Goal: Task Accomplishment & Management: Manage account settings

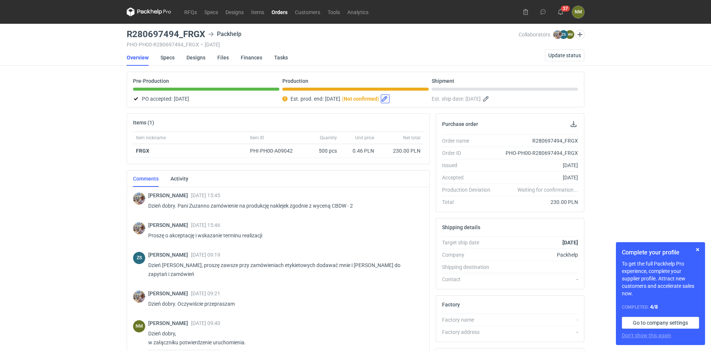
click at [390, 100] on button "button" at bounding box center [385, 98] width 9 height 9
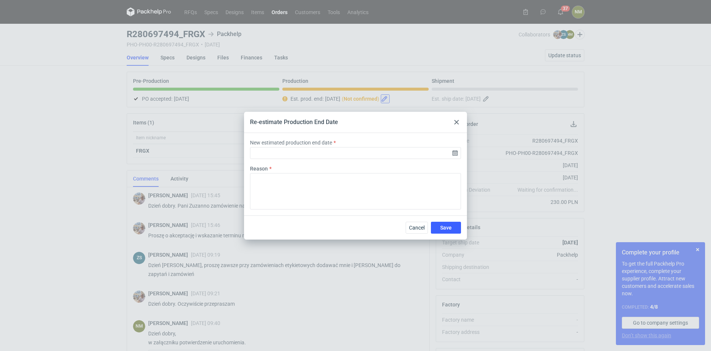
type input "[DATE]"
click at [420, 230] on span "Cancel" at bounding box center [418, 227] width 16 height 5
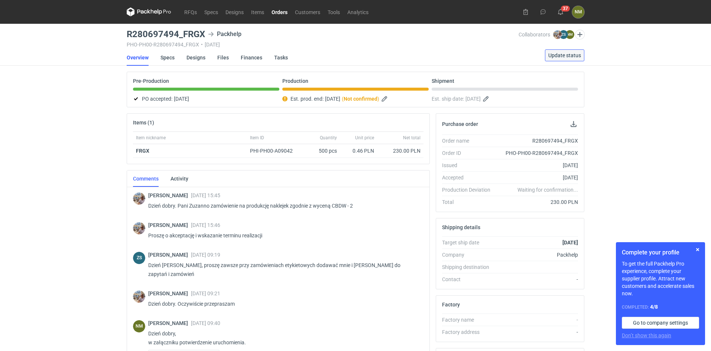
click at [565, 56] on span "Update status" at bounding box center [564, 55] width 33 height 5
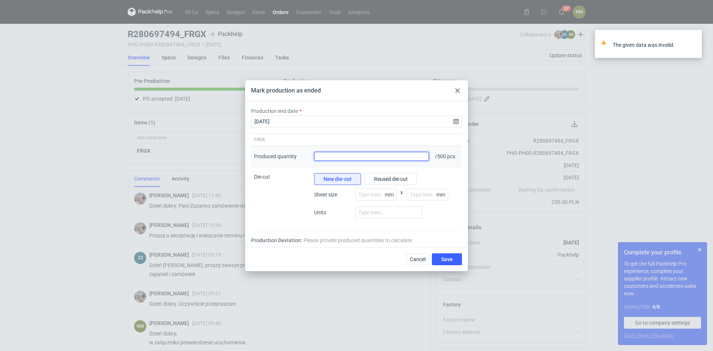
click at [368, 158] on input "Produced quantity" at bounding box center [371, 156] width 115 height 9
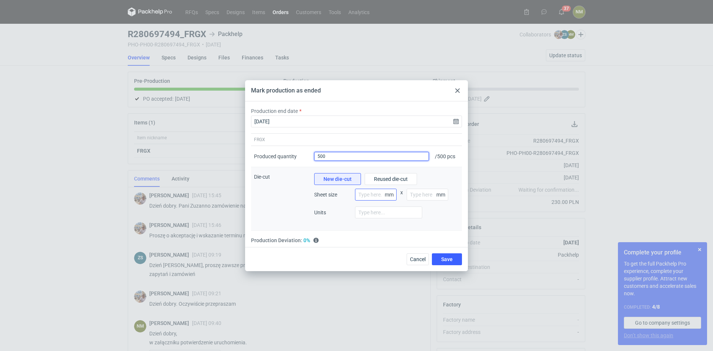
type input "500"
click at [380, 198] on input "number" at bounding box center [376, 195] width 42 height 12
drag, startPoint x: 293, startPoint y: 217, endPoint x: 330, endPoint y: 212, distance: 37.5
click at [293, 217] on div "Die-cut" at bounding box center [281, 199] width 60 height 64
click at [368, 213] on input "number" at bounding box center [388, 213] width 67 height 12
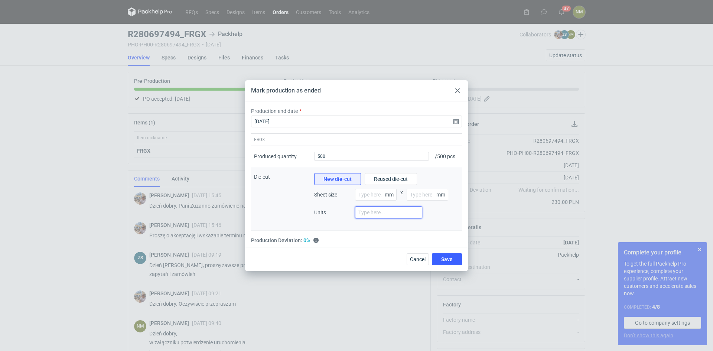
click at [381, 210] on input "number" at bounding box center [388, 213] width 67 height 12
drag, startPoint x: 249, startPoint y: 173, endPoint x: 402, endPoint y: 215, distance: 159.5
click at [402, 215] on div "Production end date [DATE] FRGX Produced quantity Produced quantity 500 / 500 p…" at bounding box center [356, 177] width 223 height 152
drag, startPoint x: 394, startPoint y: 213, endPoint x: 244, endPoint y: 175, distance: 154.9
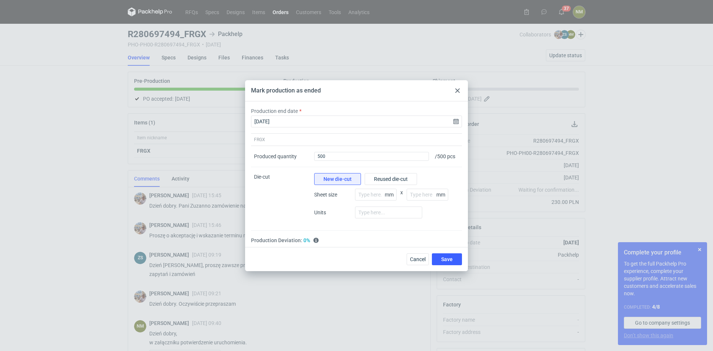
click at [244, 175] on div "Mark production as ended Production end date [DATE] FRGX Produced quantity Prod…" at bounding box center [356, 175] width 713 height 351
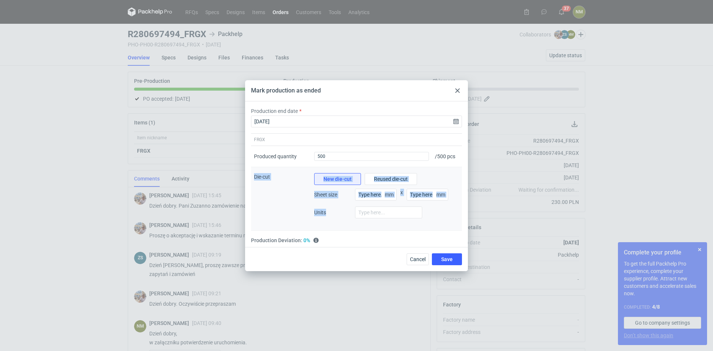
drag, startPoint x: 253, startPoint y: 174, endPoint x: 312, endPoint y: 212, distance: 69.6
click at [340, 212] on div "Die-cut New die-cut Reused die-cut Sheet size mm x mm Units" at bounding box center [356, 199] width 211 height 64
click at [292, 186] on div "Die-cut" at bounding box center [281, 199] width 60 height 64
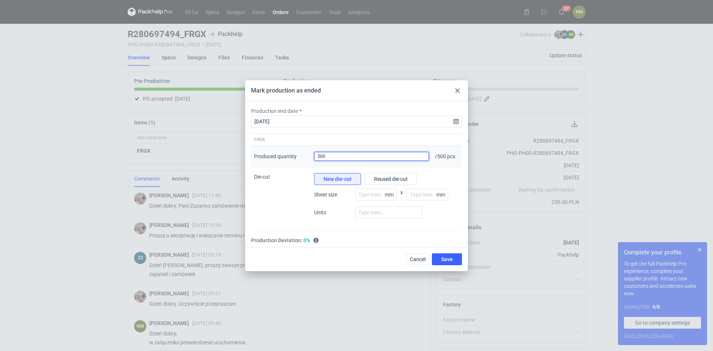
drag, startPoint x: 343, startPoint y: 157, endPoint x: 318, endPoint y: 155, distance: 24.6
click at [318, 155] on input "500" at bounding box center [371, 156] width 115 height 9
click at [454, 92] on div at bounding box center [457, 90] width 9 height 9
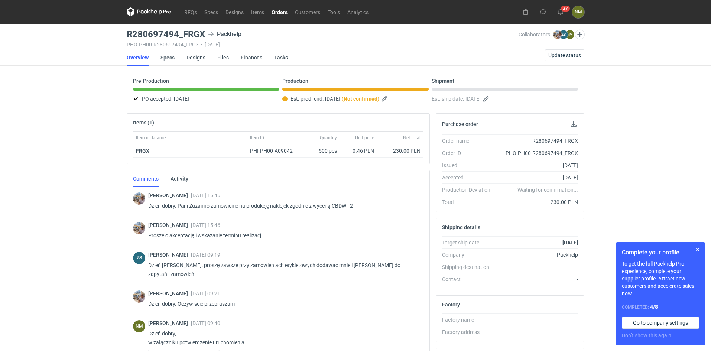
click at [281, 9] on link "Orders" at bounding box center [279, 11] width 23 height 9
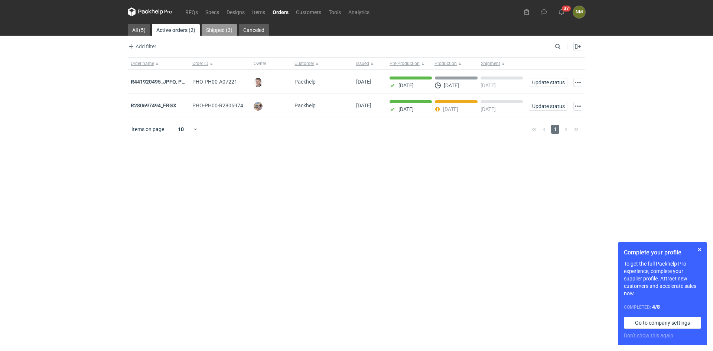
click at [225, 32] on link "Shipped (3)" at bounding box center [219, 30] width 35 height 12
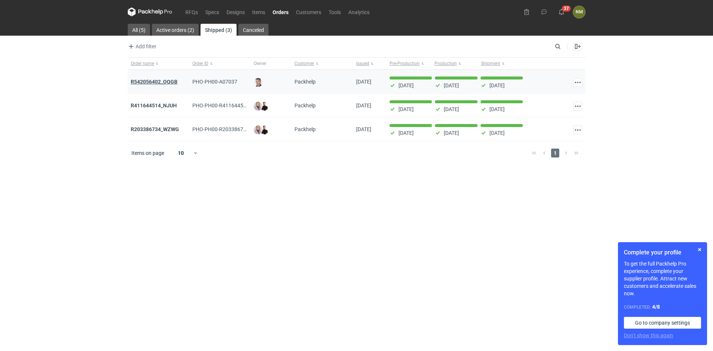
click at [173, 81] on strong "R542056402_OQGB" at bounding box center [154, 82] width 47 height 6
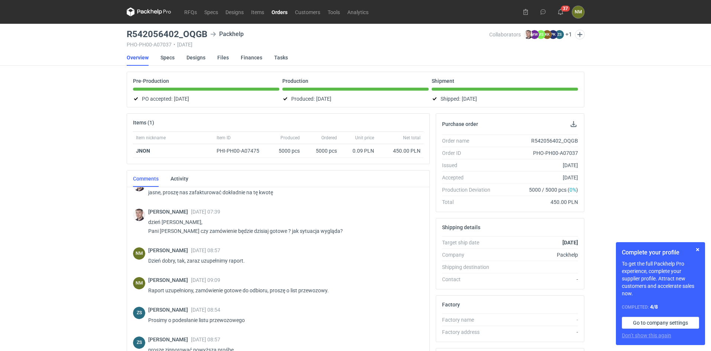
click at [276, 16] on link "Orders" at bounding box center [279, 11] width 23 height 9
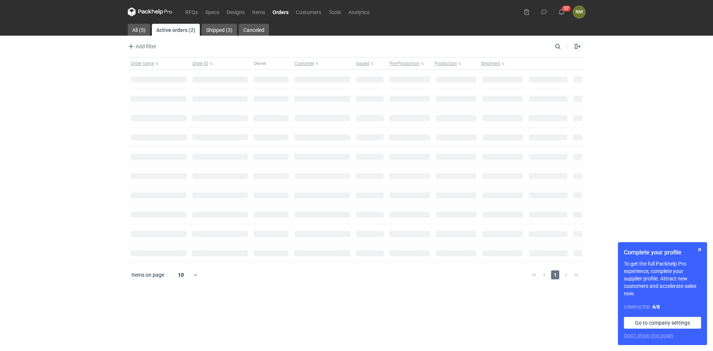
click at [277, 12] on link "Orders" at bounding box center [280, 11] width 23 height 9
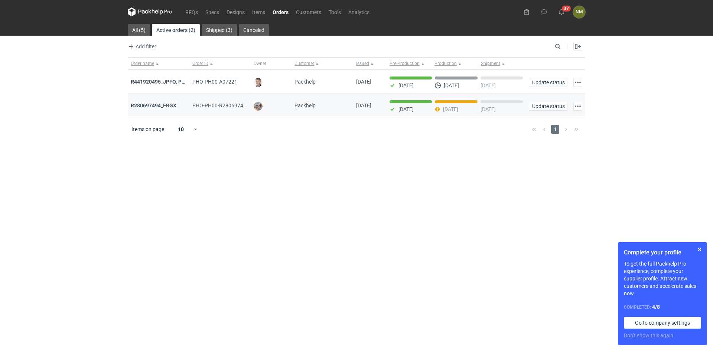
click at [181, 103] on div "R280697494_FRGX" at bounding box center [159, 105] width 56 height 7
click at [161, 107] on strong "R280697494_FRGX" at bounding box center [154, 106] width 46 height 6
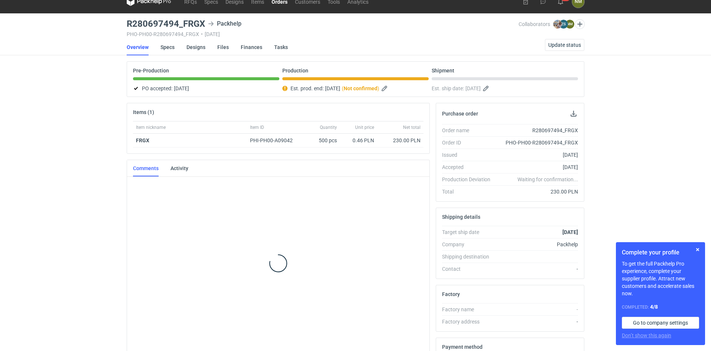
scroll to position [33, 0]
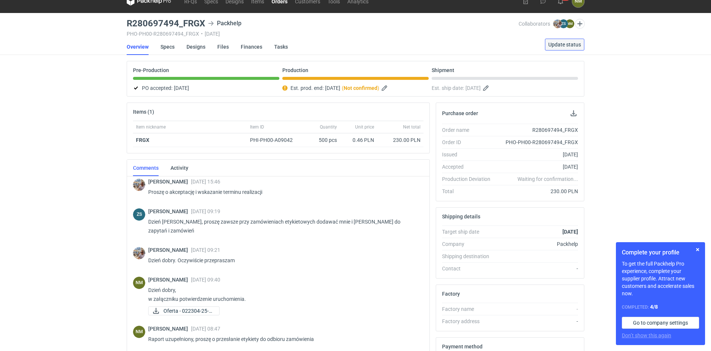
click at [561, 48] on button "Update status" at bounding box center [564, 45] width 39 height 12
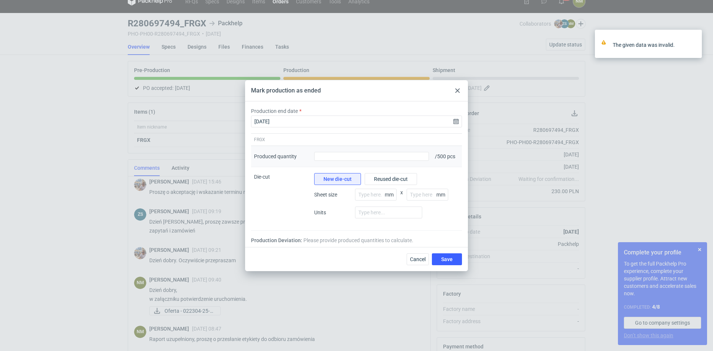
click at [406, 162] on div "Produced quantity" at bounding box center [371, 156] width 121 height 21
click at [410, 156] on input "Produced quantity" at bounding box center [371, 156] width 115 height 9
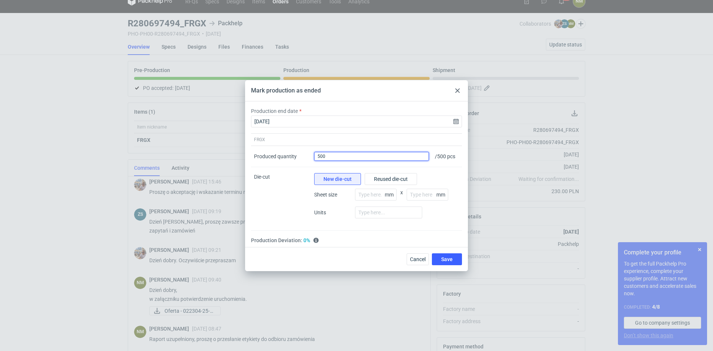
type input "500"
click at [268, 242] on div "Production Deviation: 0% It's your average absolute % deviation of shipped vs o…" at bounding box center [356, 240] width 211 height 7
click at [451, 262] on span "Save" at bounding box center [447, 259] width 12 height 5
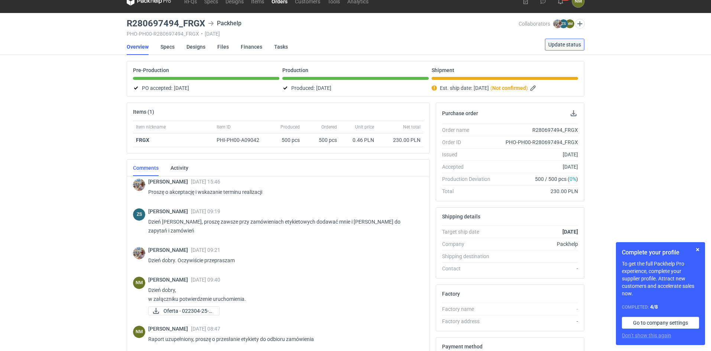
click at [576, 41] on button "Update status" at bounding box center [564, 45] width 39 height 12
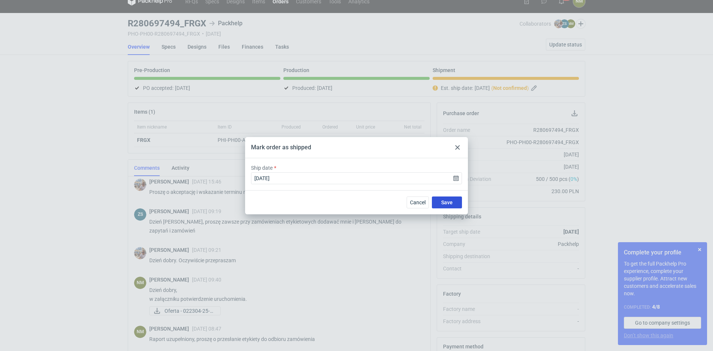
click at [446, 203] on span "Save" at bounding box center [447, 202] width 12 height 5
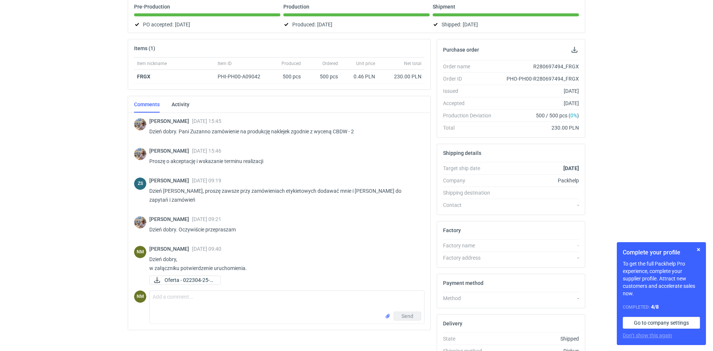
scroll to position [0, 0]
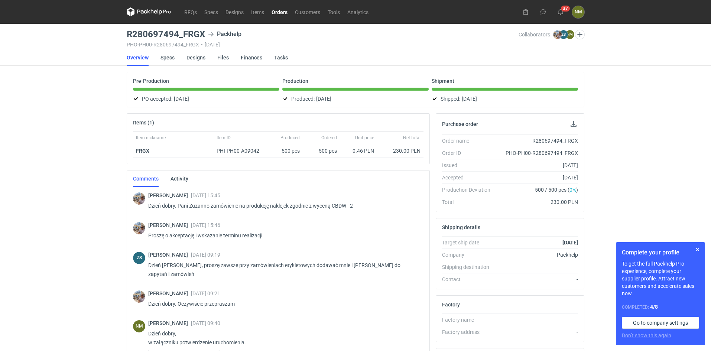
click at [283, 12] on link "Orders" at bounding box center [279, 11] width 23 height 9
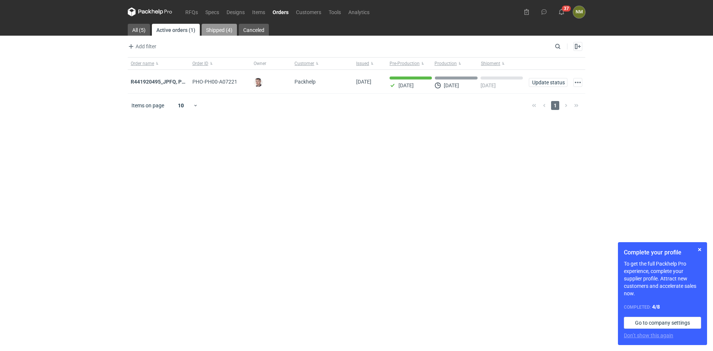
click at [227, 24] on div "RFQs Specs Designs Items Orders Customers Tools Analytics 37 NM [PERSON_NAME] […" at bounding box center [356, 175] width 713 height 351
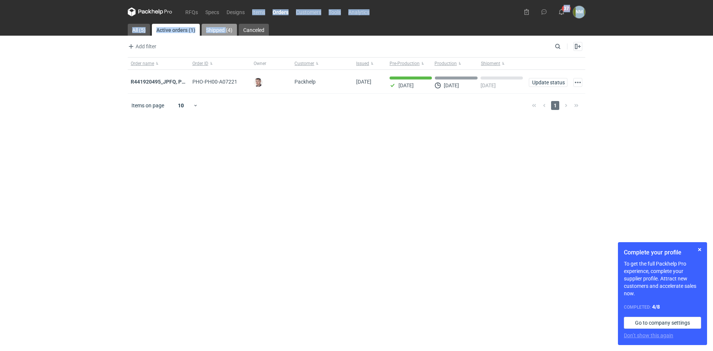
click at [227, 24] on link "Shipped (4)" at bounding box center [219, 30] width 35 height 12
